Goal: Information Seeking & Learning: Learn about a topic

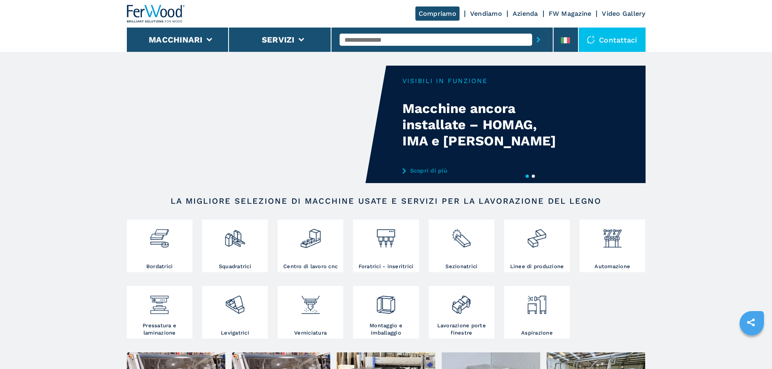
click at [432, 169] on link "Scopri di più" at bounding box center [481, 170] width 159 height 6
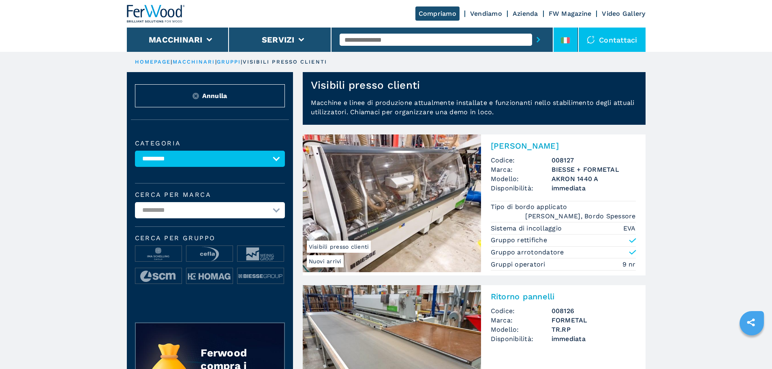
click at [562, 41] on icon at bounding box center [562, 40] width 3 height 6
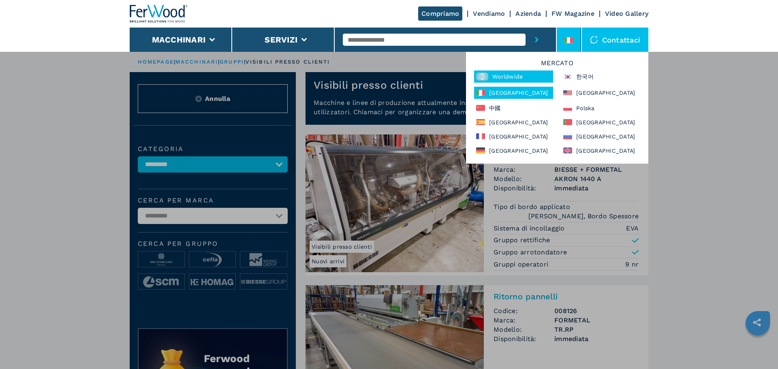
click at [538, 82] on div "Worldwide" at bounding box center [513, 76] width 79 height 12
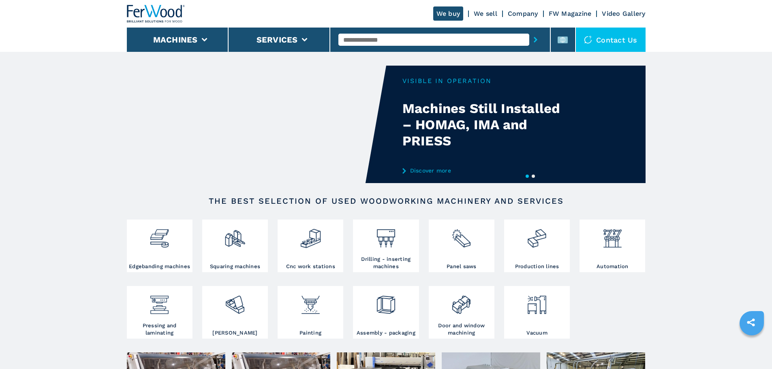
click at [433, 172] on link "Discover more" at bounding box center [481, 170] width 159 height 6
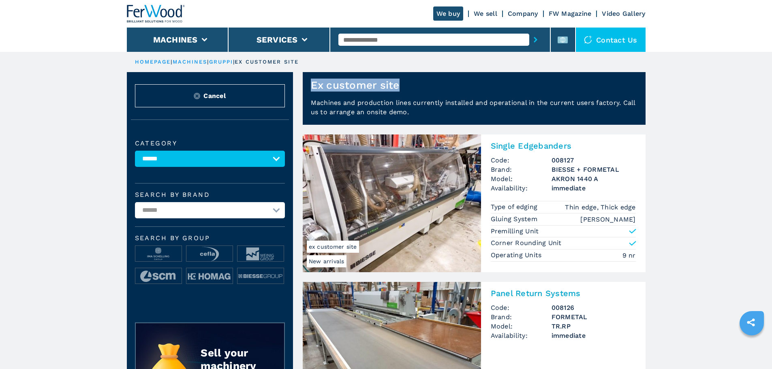
drag, startPoint x: 409, startPoint y: 80, endPoint x: 297, endPoint y: 88, distance: 112.4
click at [297, 88] on section "Ex customer site Machines and production lines currently installed and operatio…" at bounding box center [469, 98] width 352 height 53
copy h1 "Ex customer site"
click at [541, 103] on p "Machines and production lines currently installed and operational in the curren…" at bounding box center [474, 111] width 343 height 27
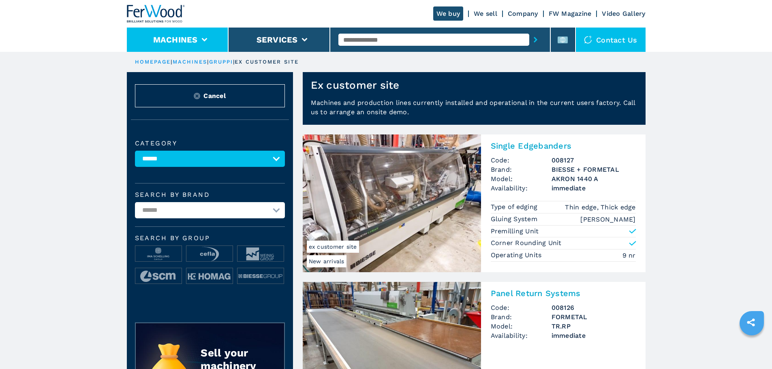
click at [207, 47] on li "Machines" at bounding box center [178, 40] width 102 height 24
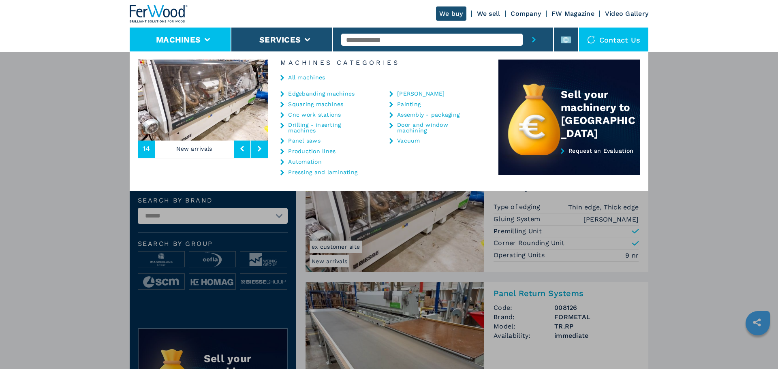
click at [315, 78] on link "All machines" at bounding box center [306, 78] width 37 height 6
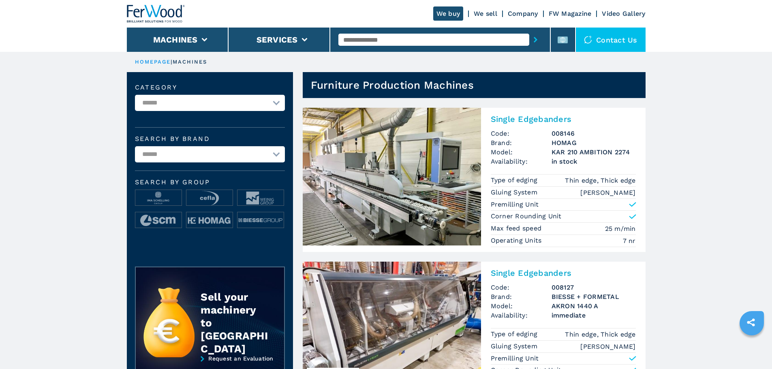
scroll to position [40, 0]
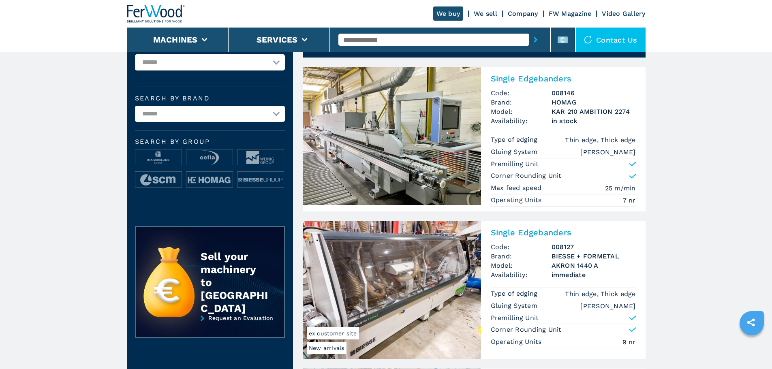
click at [139, 20] on img at bounding box center [156, 14] width 58 height 18
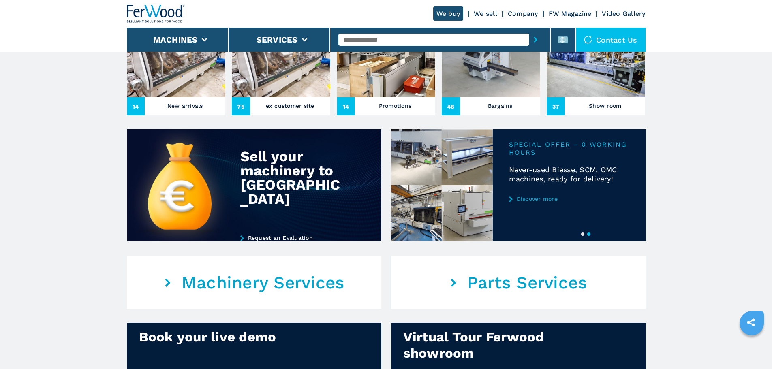
scroll to position [364, 0]
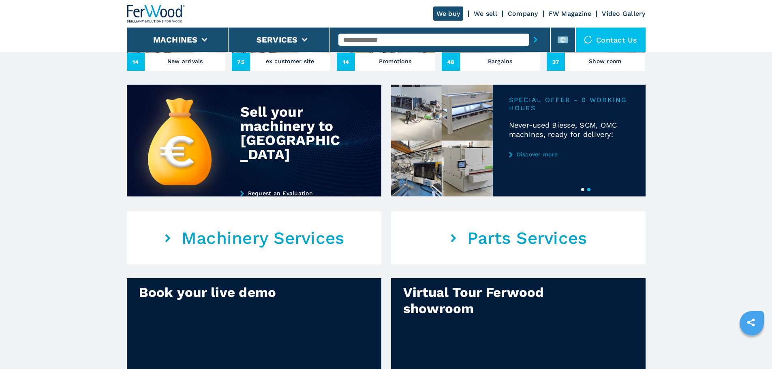
click at [537, 173] on div at bounding box center [518, 141] width 254 height 112
click at [537, 158] on link "Discover more" at bounding box center [569, 154] width 120 height 6
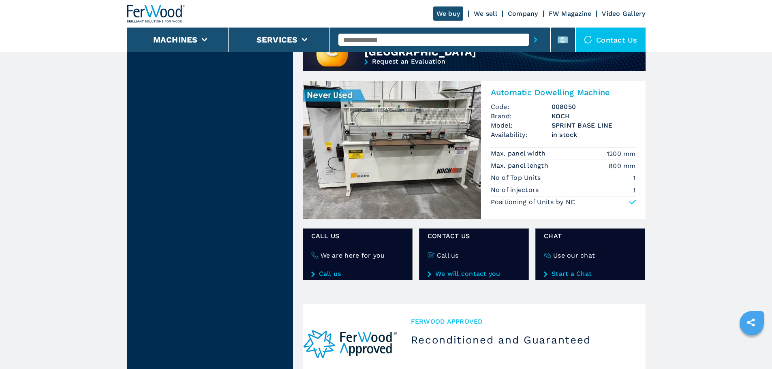
scroll to position [607, 0]
